Goal: Download file/media

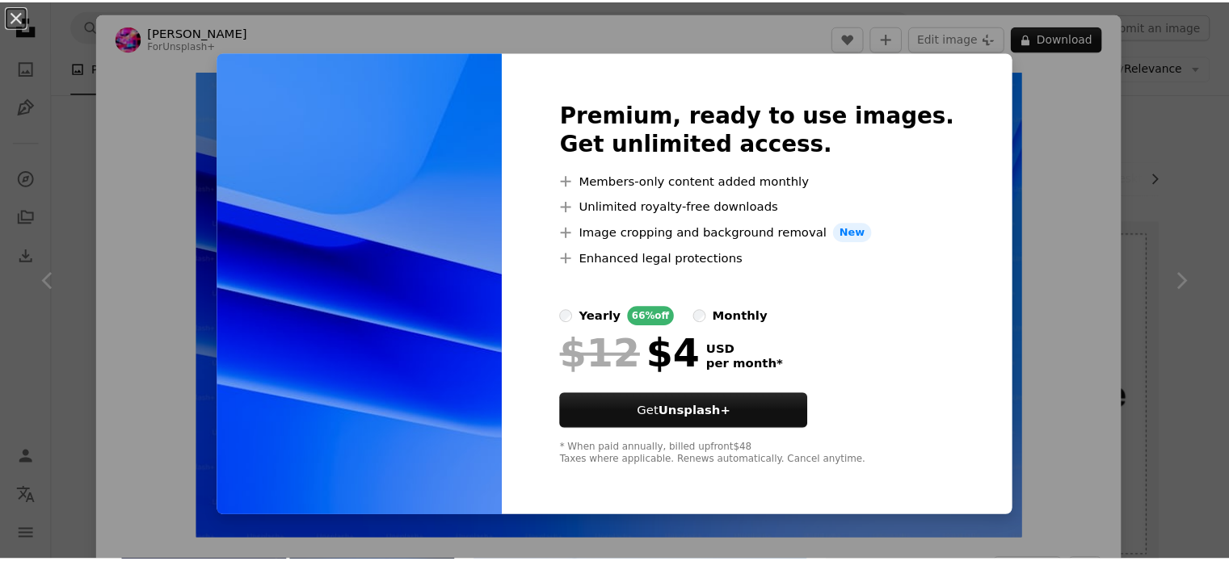
scroll to position [889, 0]
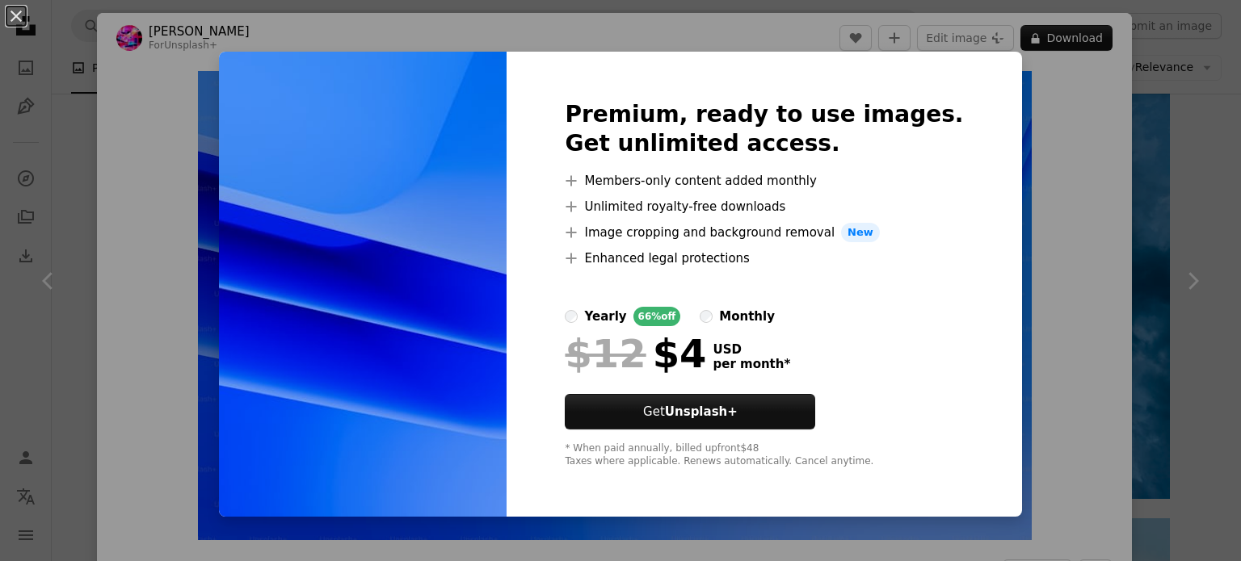
click at [1086, 269] on div "An X shape Premium, ready to use images. Get unlimited access. A plus sign Memb…" at bounding box center [620, 280] width 1241 height 561
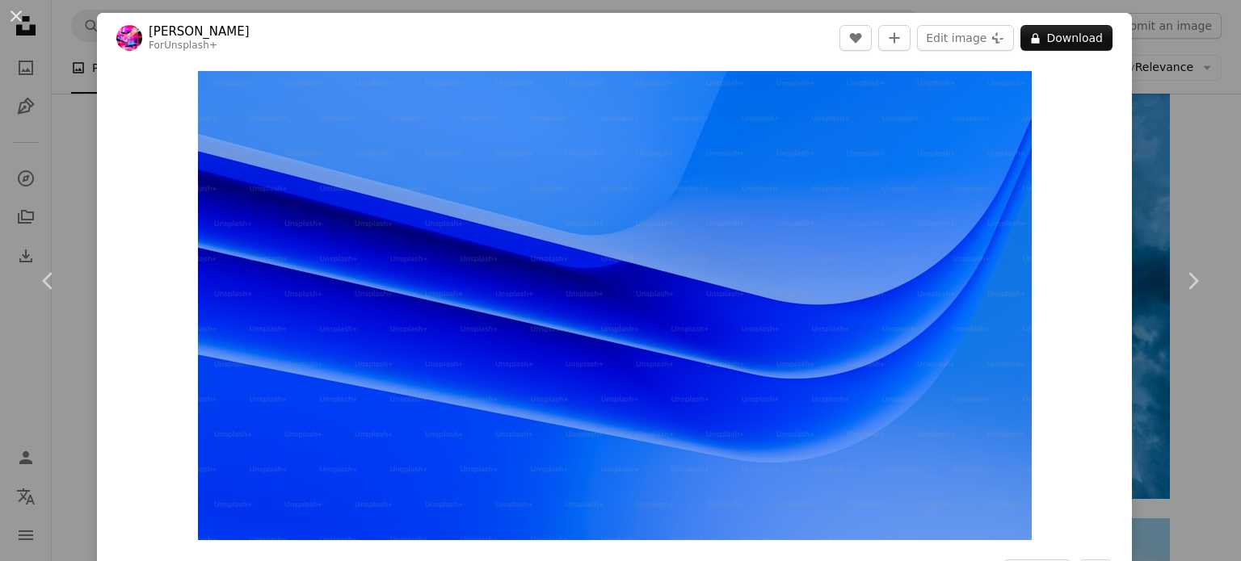
click at [44, 145] on div "An X shape Chevron left Chevron right [PERSON_NAME] For Unsplash+ A heart A plu…" at bounding box center [620, 280] width 1241 height 561
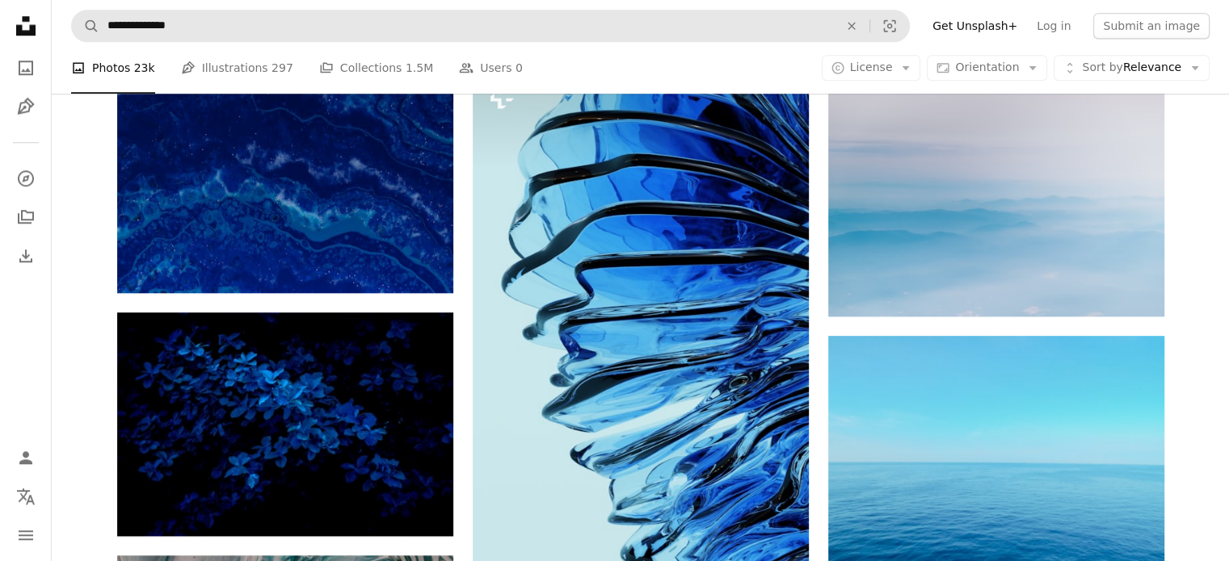
scroll to position [1696, 0]
